Goal: Transaction & Acquisition: Obtain resource

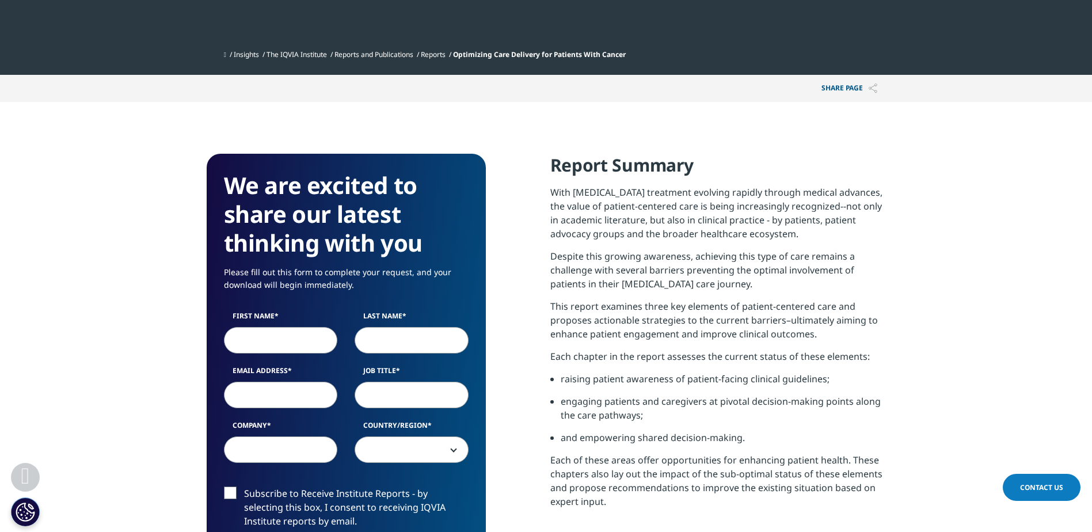
scroll to position [518, 0]
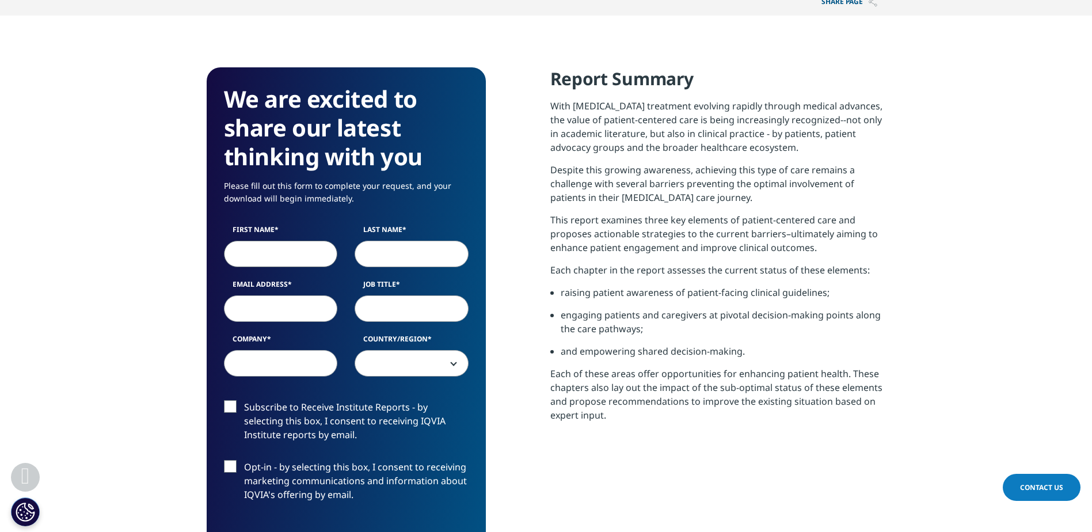
click at [259, 253] on input "First Name" at bounding box center [281, 254] width 114 height 26
type input "Laran"
type input "[PERSON_NAME]"
type input "L"
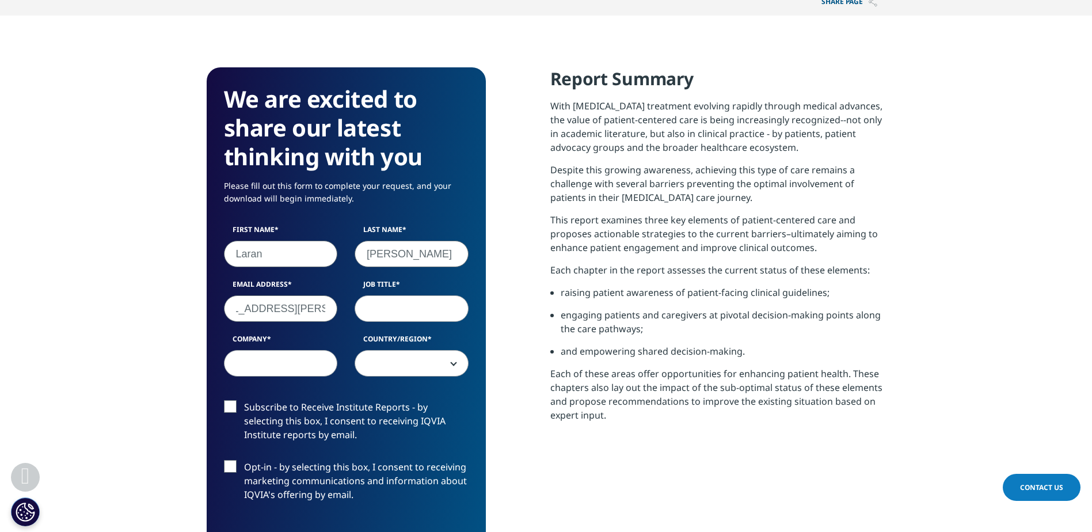
type input "[EMAIL_ADDRESS][PERSON_NAME][DOMAIN_NAME]"
type input "U"
type input "Patient Advocacy"
click at [248, 367] on input "Company" at bounding box center [281, 363] width 114 height 26
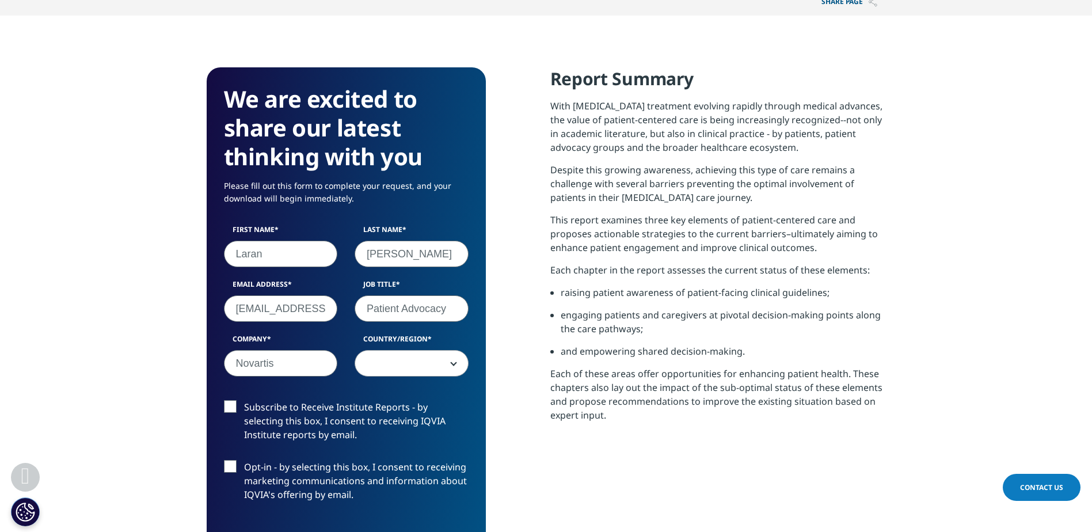
type input "Novartis"
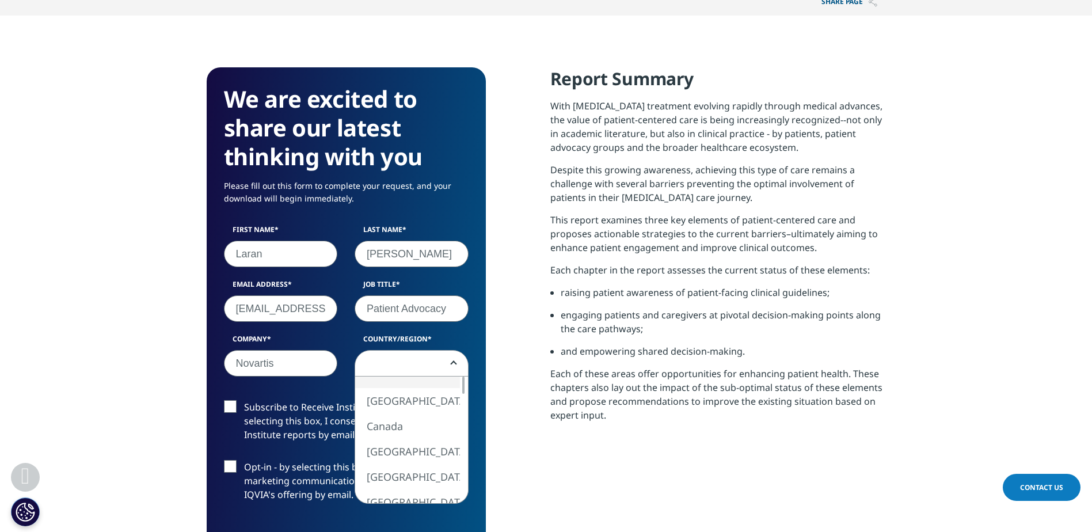
click at [424, 360] on span at bounding box center [411, 364] width 113 height 26
select select "[GEOGRAPHIC_DATA]"
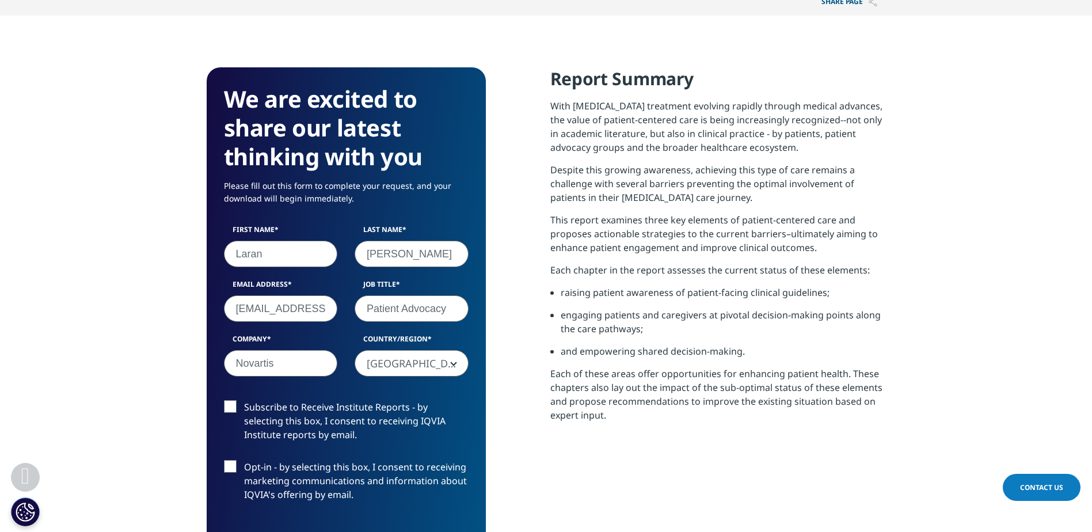
click at [234, 407] on label "Subscribe to Receive Institute Reports - by selecting this box, I consent to re…" at bounding box center [346, 424] width 245 height 48
click at [244, 400] on input "Subscribe to Receive Institute Reports - by selecting this box, I consent to re…" at bounding box center [244, 400] width 0 height 0
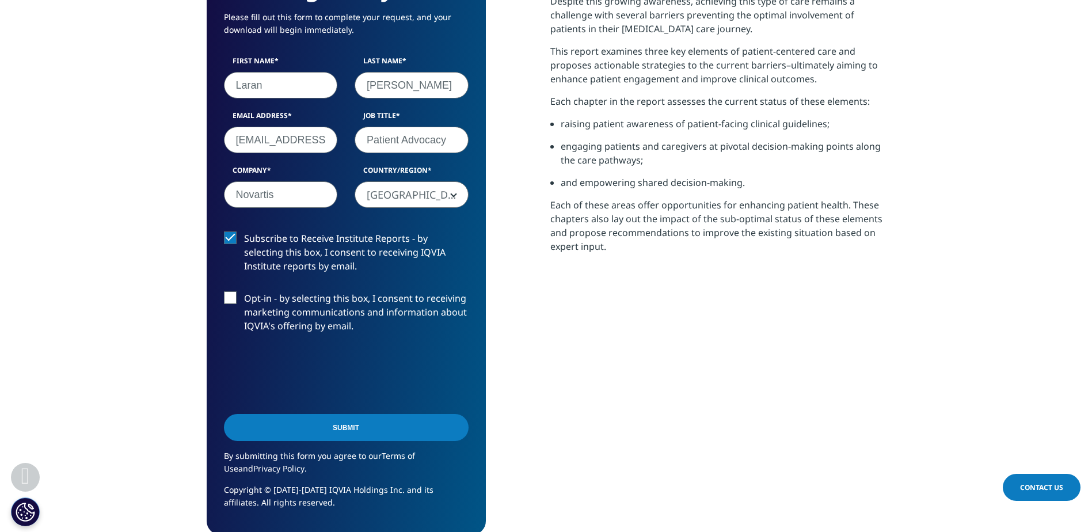
scroll to position [691, 0]
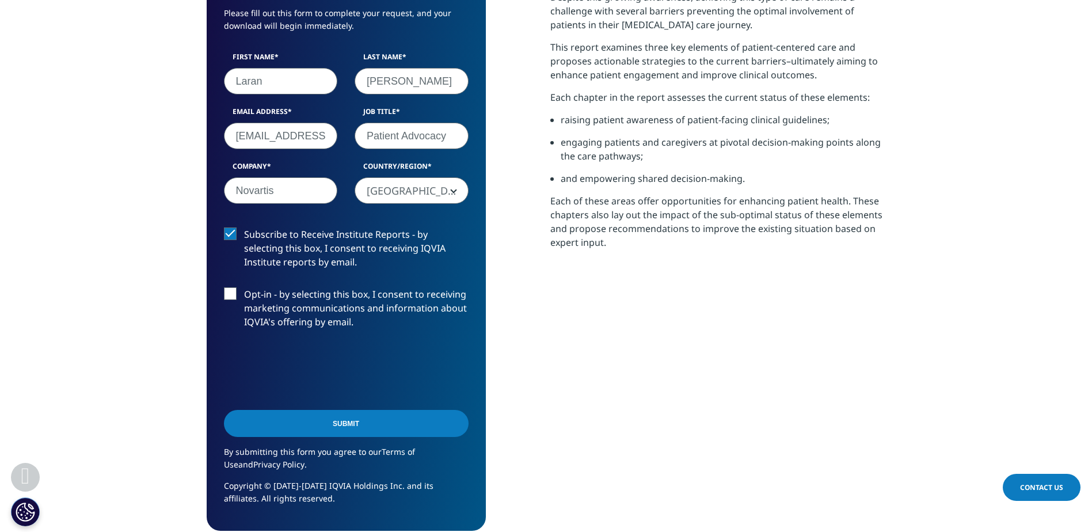
click at [360, 422] on input "Submit" at bounding box center [346, 423] width 245 height 27
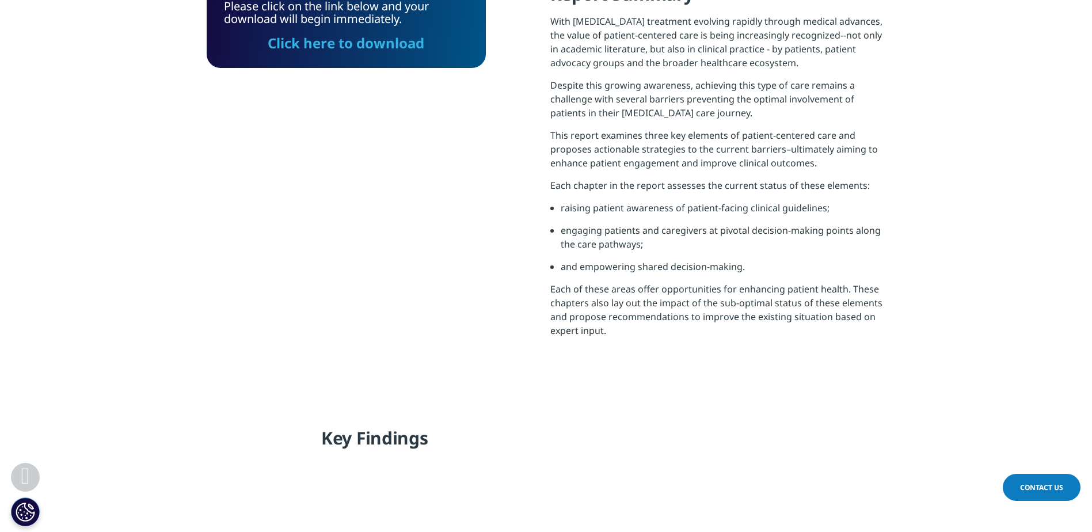
scroll to position [545, 0]
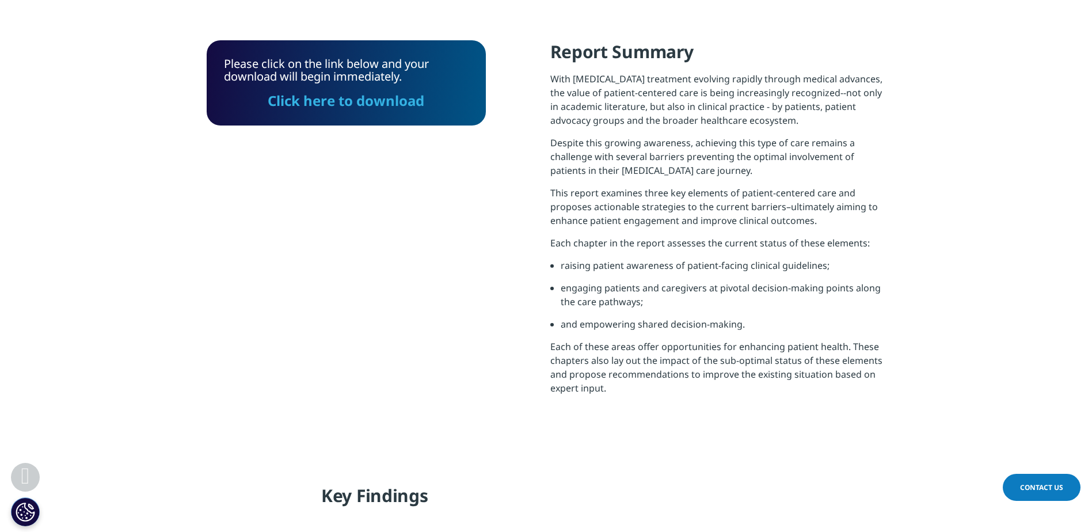
drag, startPoint x: 392, startPoint y: 102, endPoint x: 728, endPoint y: 296, distance: 387.4
click at [392, 102] on link "Click here to download" at bounding box center [346, 100] width 157 height 19
